Goal: Communication & Community: Connect with others

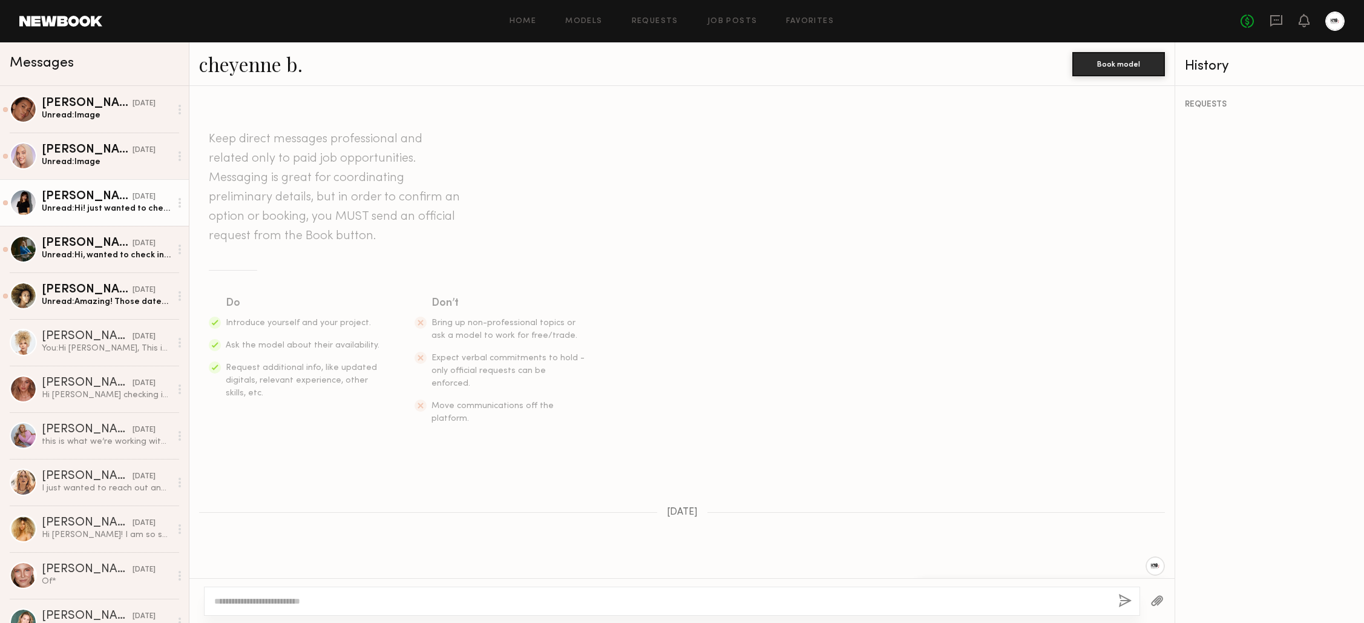
scroll to position [411, 0]
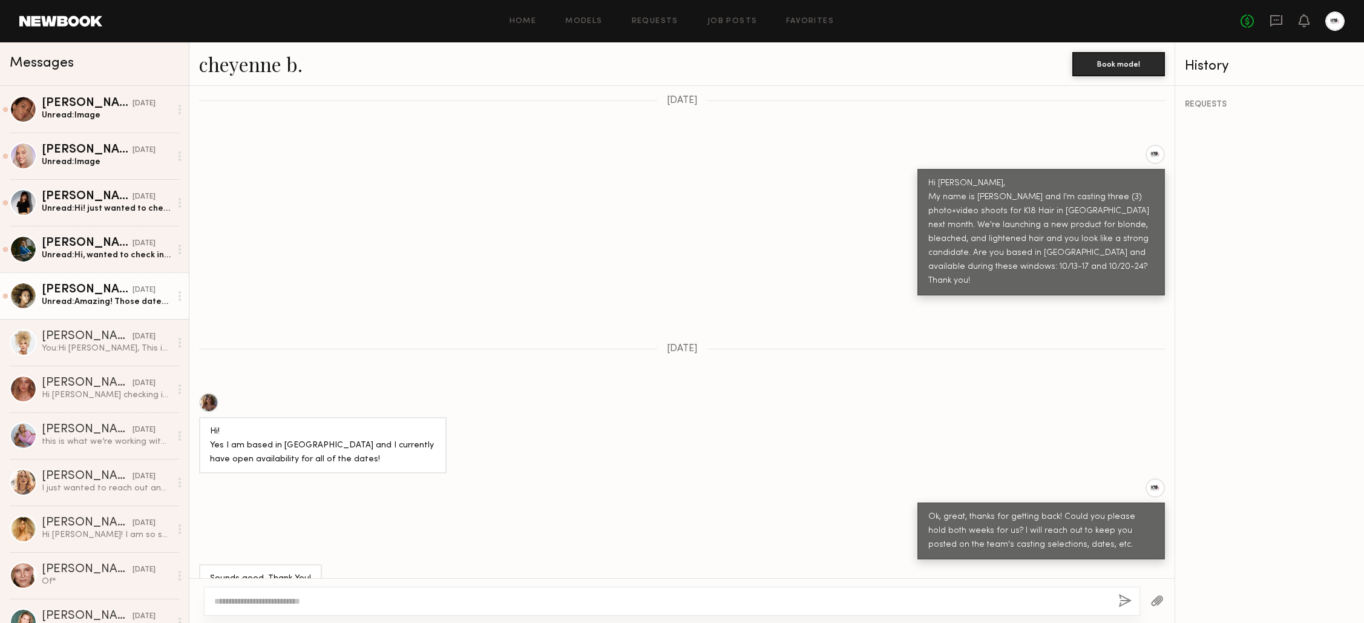
click at [113, 310] on link "[PERSON_NAME] [DATE] Unread: Amazing! Those dates still work currently. I’m act…" at bounding box center [94, 295] width 189 height 47
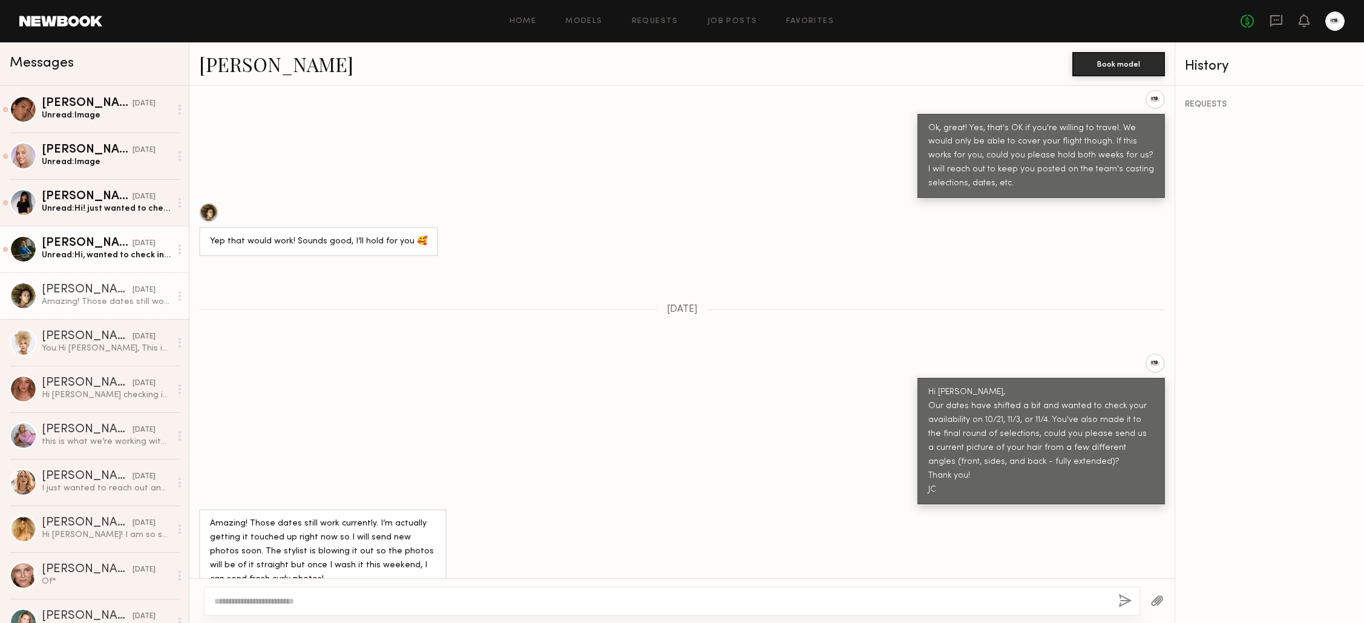
click at [99, 252] on div "Unread: Hi, wanted to check in and see if you’re still interested in working wi…" at bounding box center [106, 254] width 129 height 11
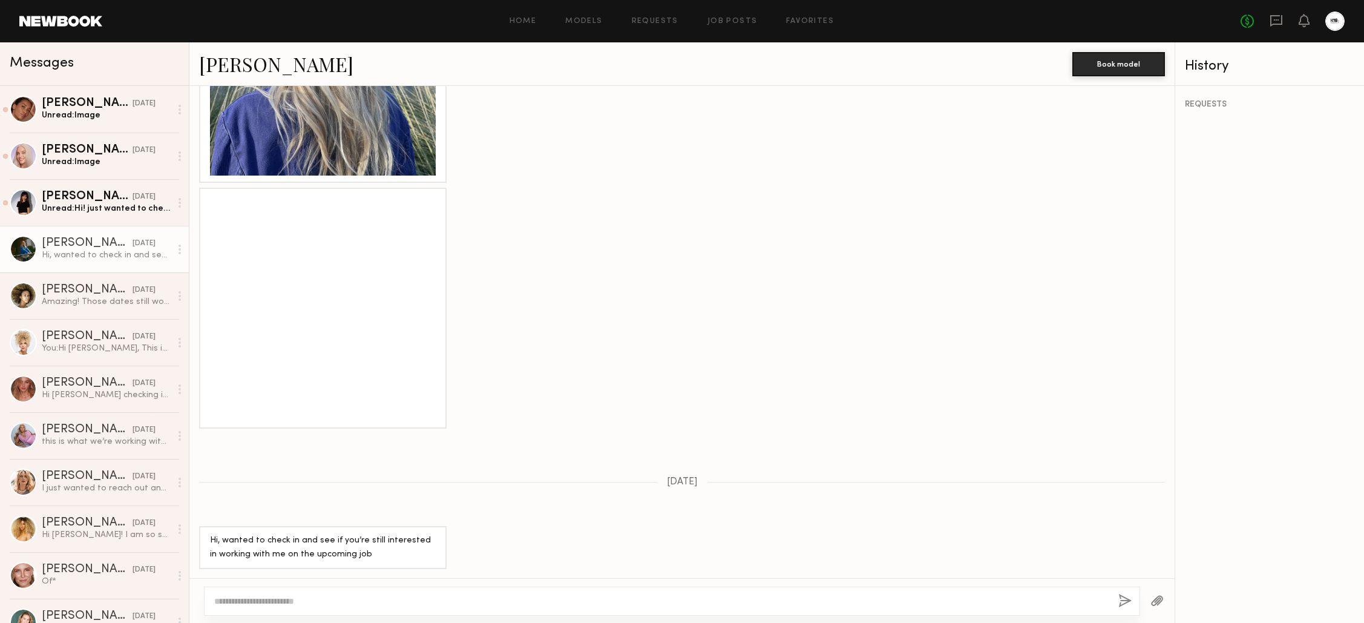
scroll to position [868, 0]
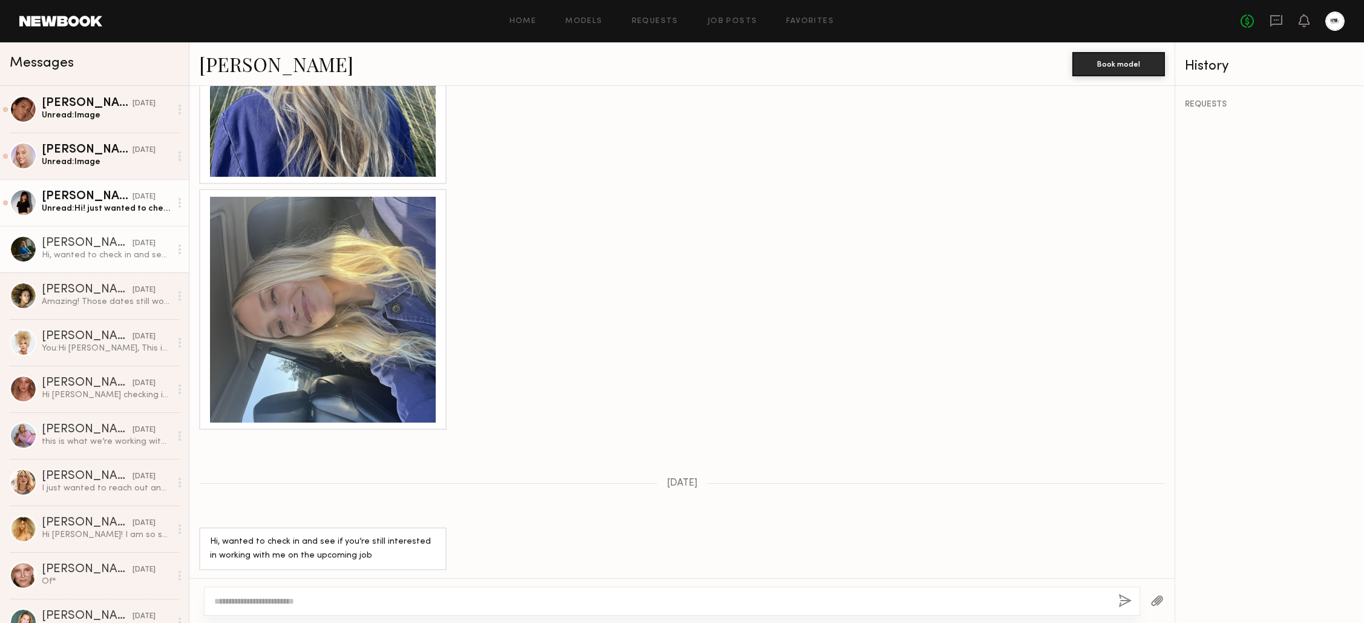
click at [83, 194] on div "[PERSON_NAME]" at bounding box center [87, 197] width 91 height 12
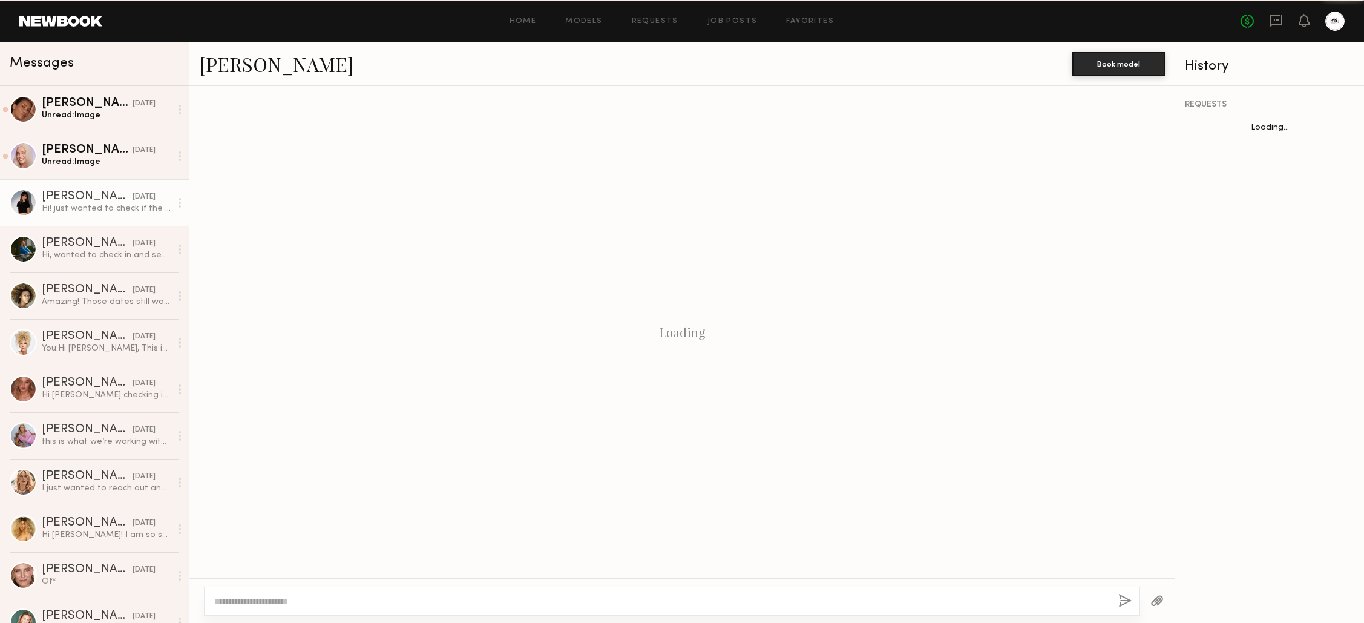
scroll to position [606, 0]
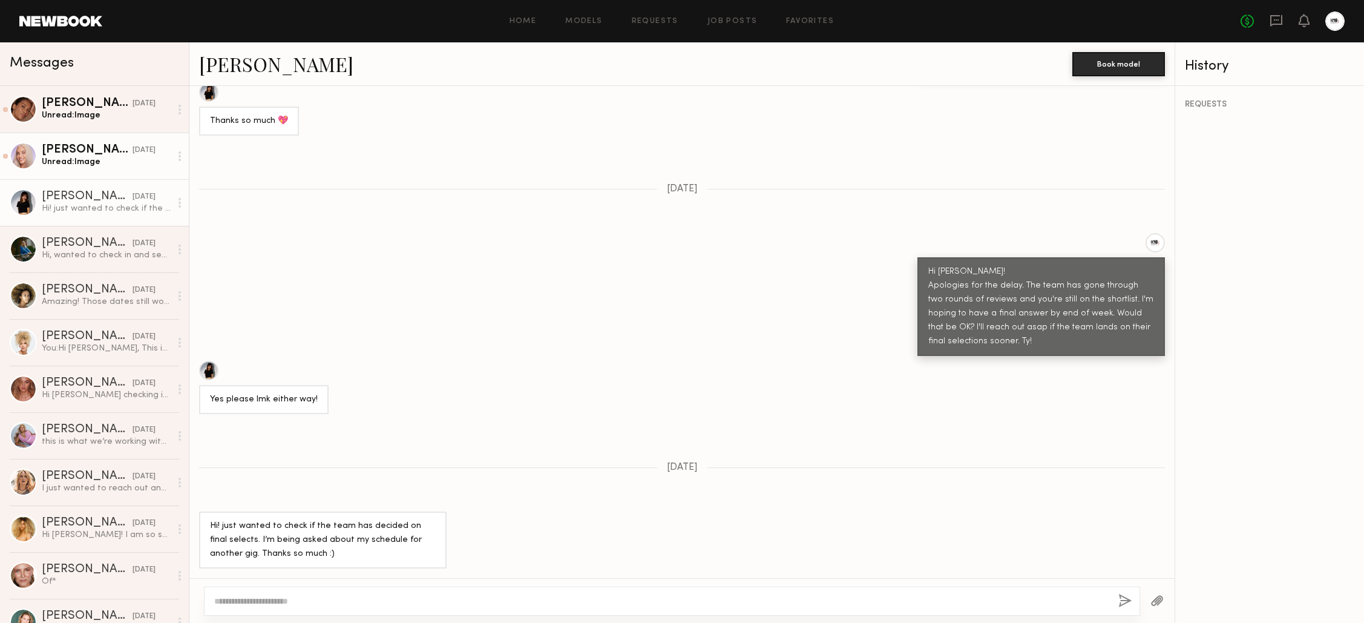
click at [94, 148] on div "[PERSON_NAME]" at bounding box center [87, 150] width 91 height 12
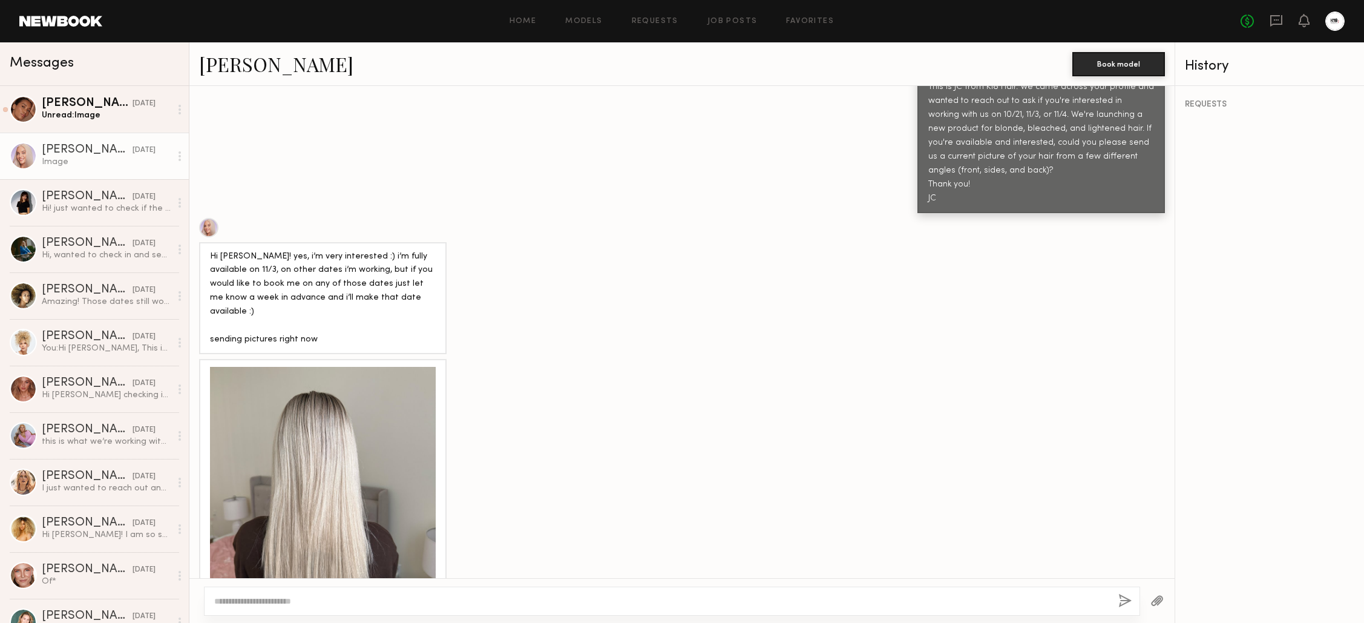
scroll to position [518, 0]
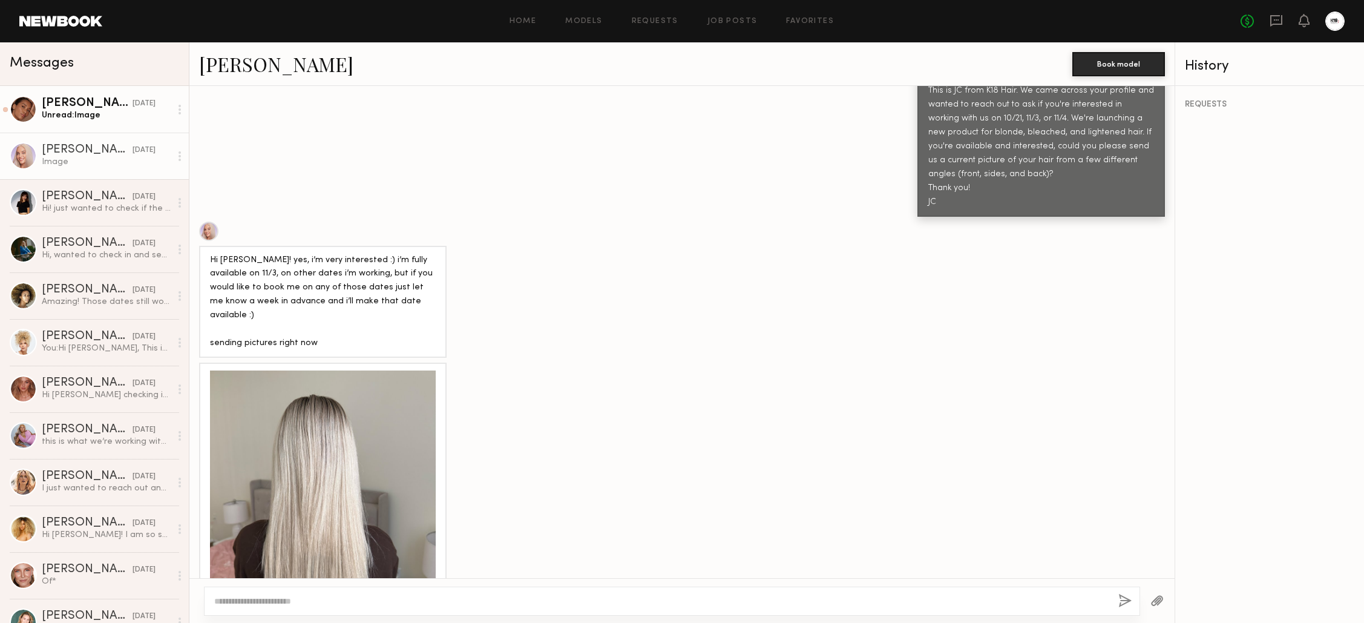
click at [106, 116] on div "Unread: Image" at bounding box center [106, 115] width 129 height 11
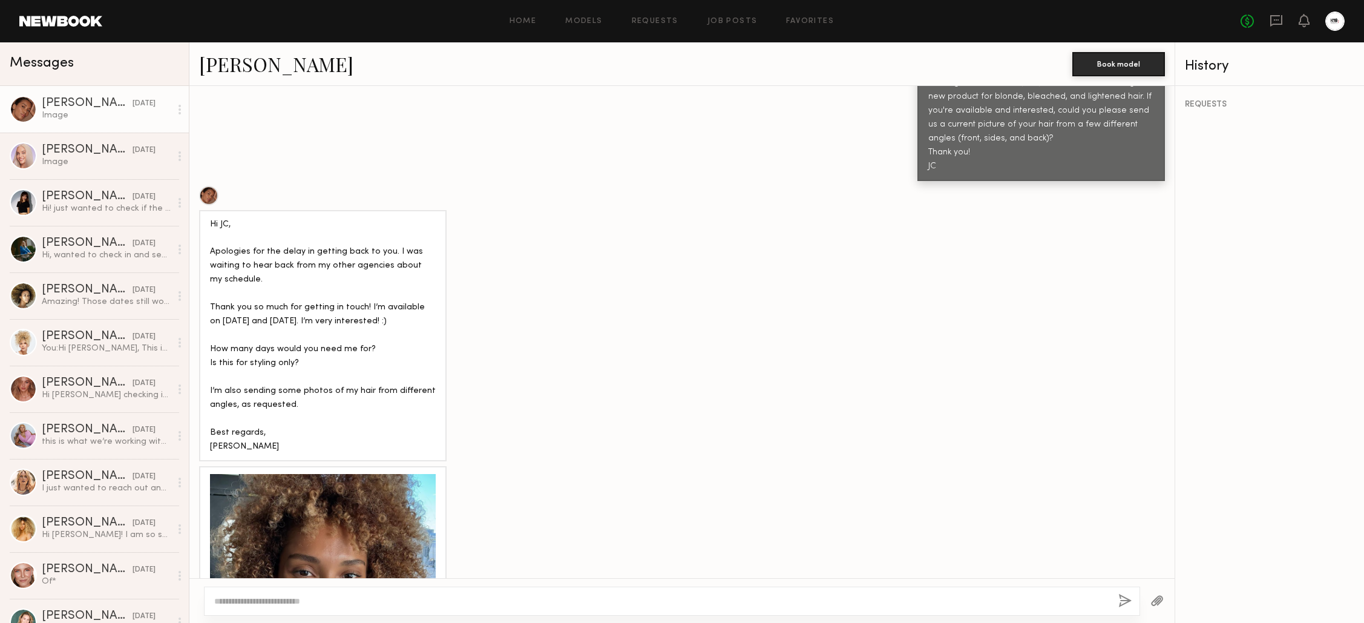
scroll to position [553, 0]
